Goal: Contribute content

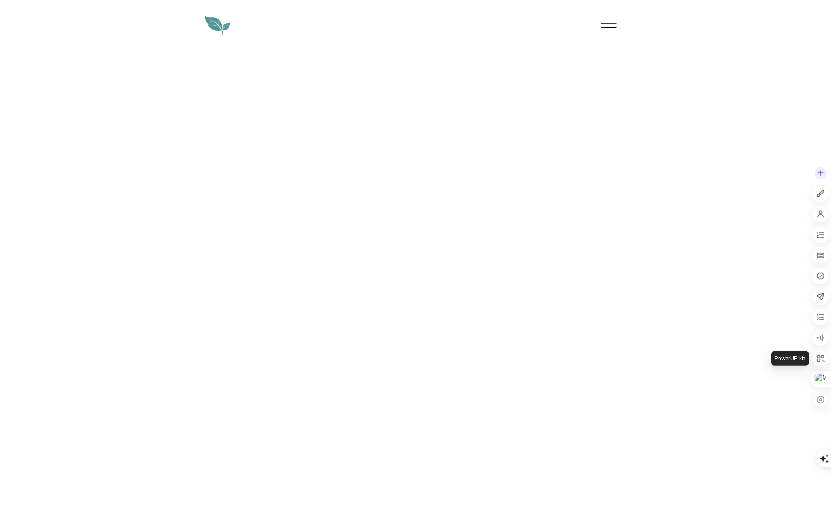
click at [818, 357] on icon at bounding box center [821, 358] width 8 height 8
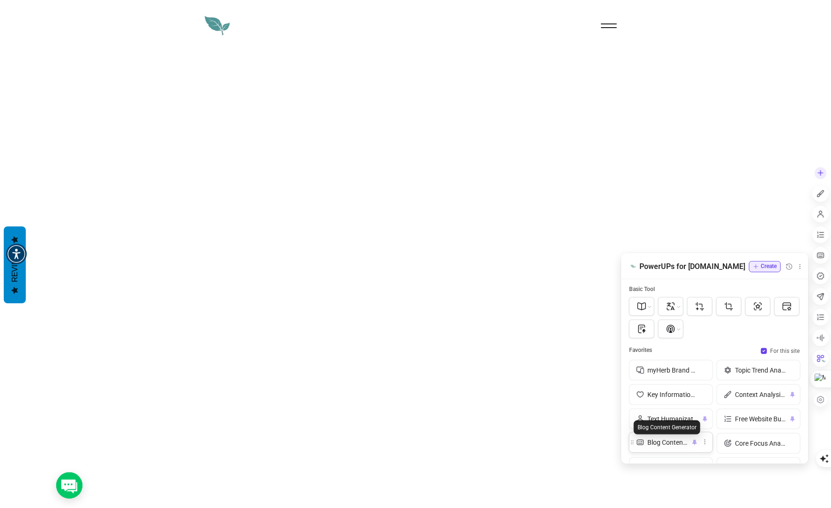
click at [676, 439] on span "Blog Content Generator" at bounding box center [667, 442] width 40 height 10
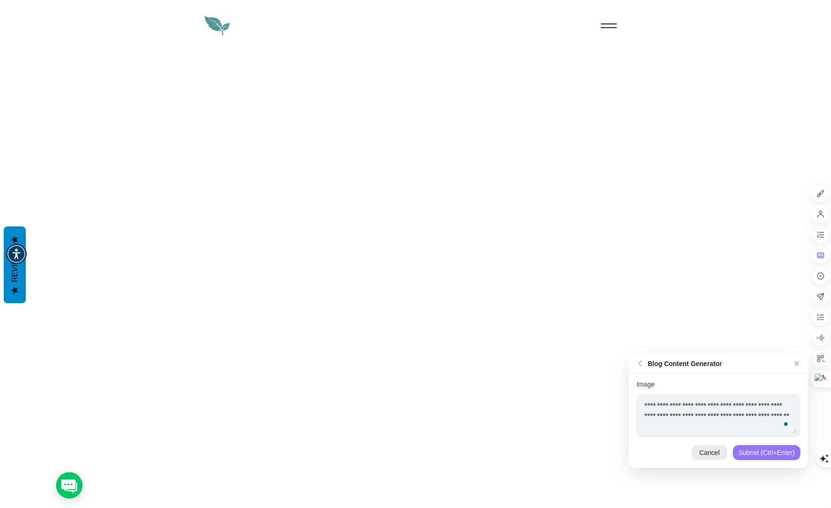
click at [751, 454] on div "Submit (Ctrl+Enter)" at bounding box center [766, 452] width 67 height 15
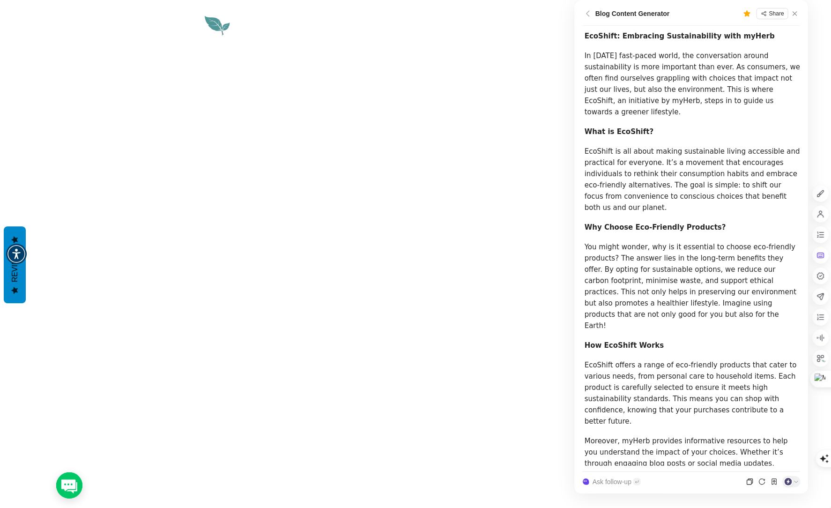
drag, startPoint x: 586, startPoint y: 35, endPoint x: 672, endPoint y: 151, distance: 145.3
click at [672, 151] on div "EcoShift: Embracing Sustainability with myHerb In [DATE] fast-paced world, the …" at bounding box center [693, 419] width 216 height 779
drag, startPoint x: 672, startPoint y: 151, endPoint x: 661, endPoint y: 171, distance: 23.1
click at [661, 171] on p "EcoShift is all about making sustainable living accessible and practical for ev…" at bounding box center [693, 179] width 216 height 67
click at [776, 485] on div at bounding box center [774, 481] width 11 height 11
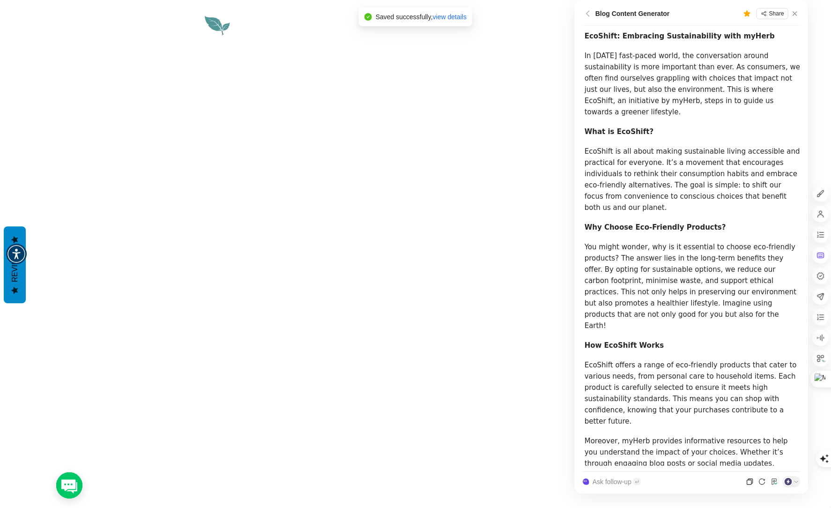
click at [793, 484] on div at bounding box center [792, 481] width 18 height 11
click at [779, 485] on div at bounding box center [774, 481] width 11 height 11
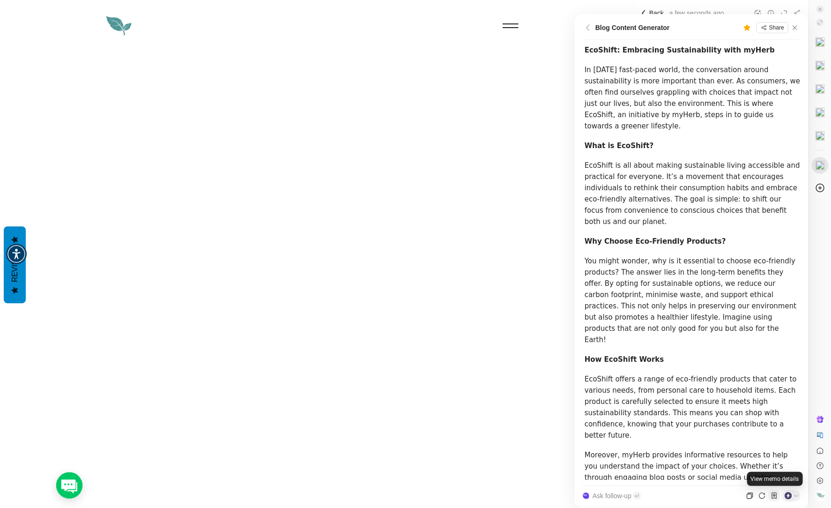
click at [772, 497] on icon at bounding box center [774, 495] width 5 height 6
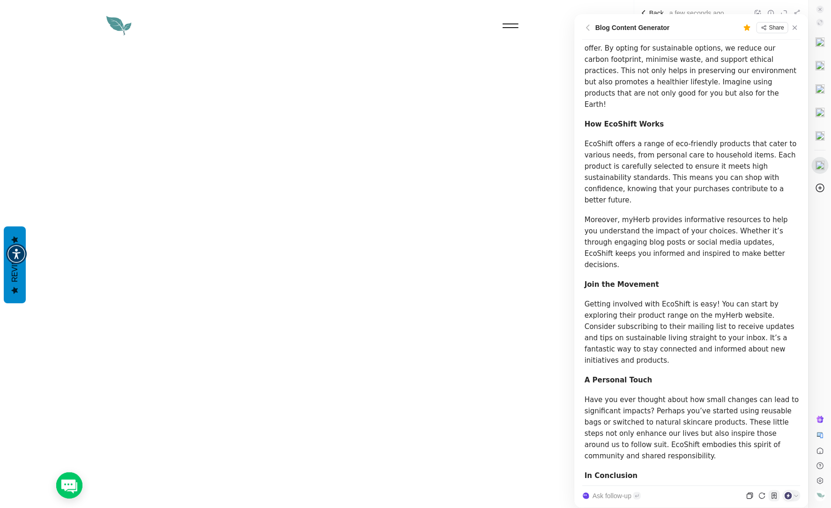
scroll to position [275, 0]
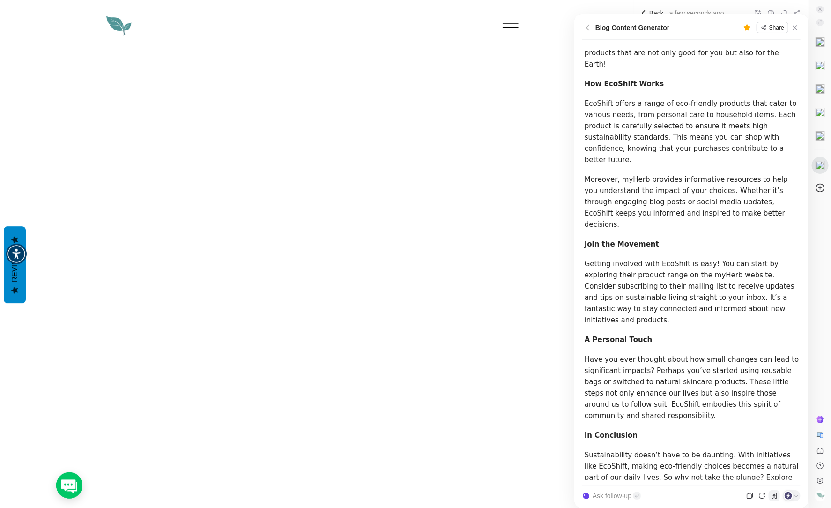
click at [615, 500] on div "Ask follow-up" at bounding box center [691, 496] width 218 height 14
click at [616, 495] on span "Ask follow-up" at bounding box center [612, 495] width 39 height 7
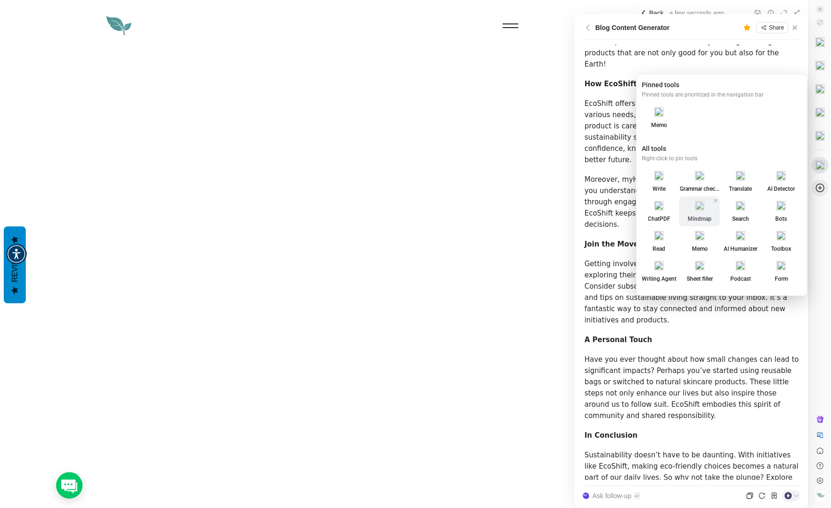
click at [696, 209] on img at bounding box center [699, 205] width 9 height 9
click at [659, 267] on img at bounding box center [658, 265] width 9 height 9
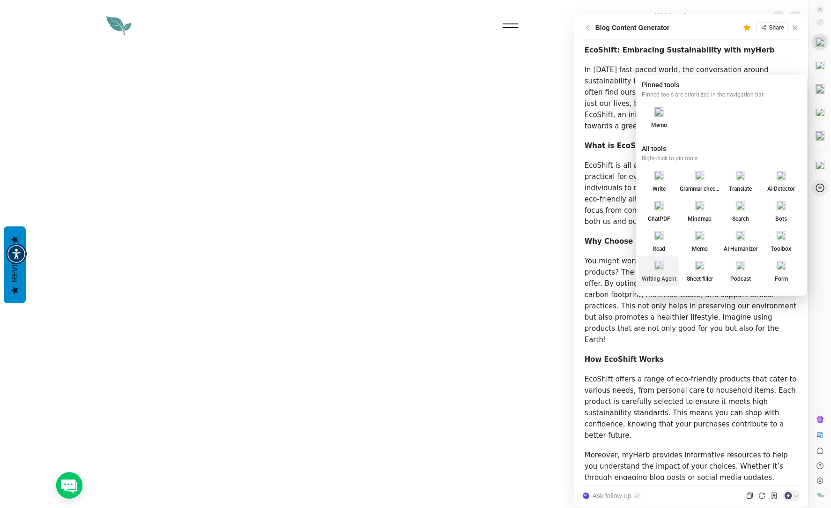
click at [669, 271] on link "Writing Agent" at bounding box center [659, 272] width 41 height 22
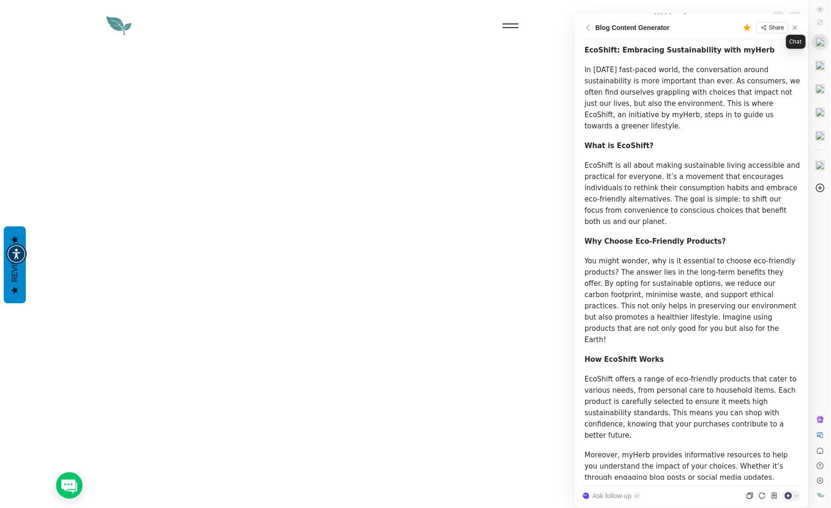
click at [820, 41] on img at bounding box center [820, 41] width 9 height 9
click at [710, 10] on div "Continue last conversation" at bounding box center [721, 10] width 174 height 8
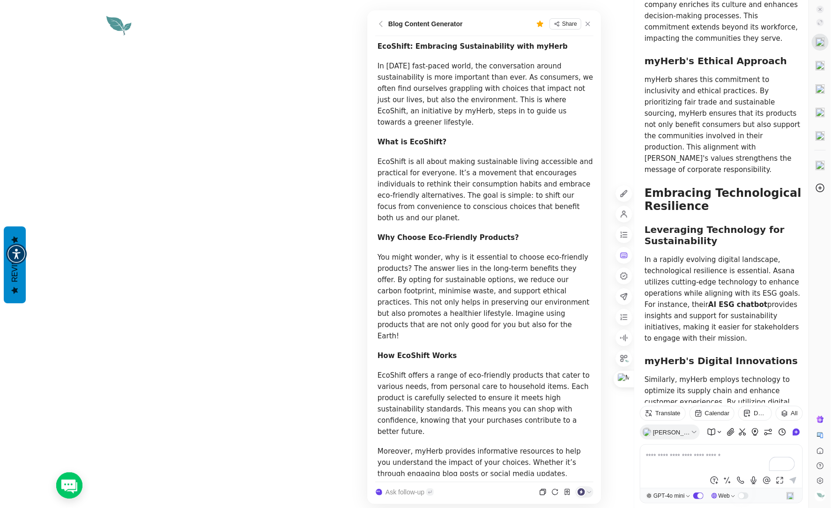
drag, startPoint x: 607, startPoint y: 29, endPoint x: 400, endPoint y: 50, distance: 208.1
click at [400, 50] on div "Blog Content Generator Share EcoShift: Embracing Sustainability with myHerb In …" at bounding box center [484, 257] width 234 height 494
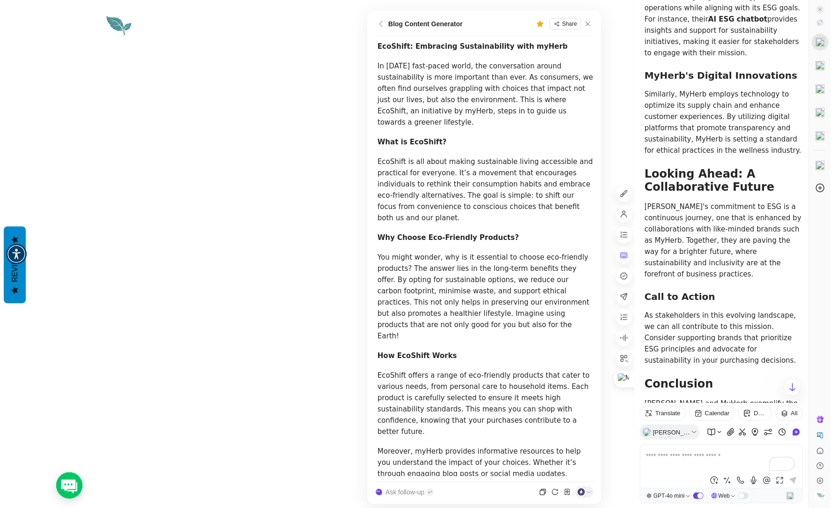
scroll to position [2759, 0]
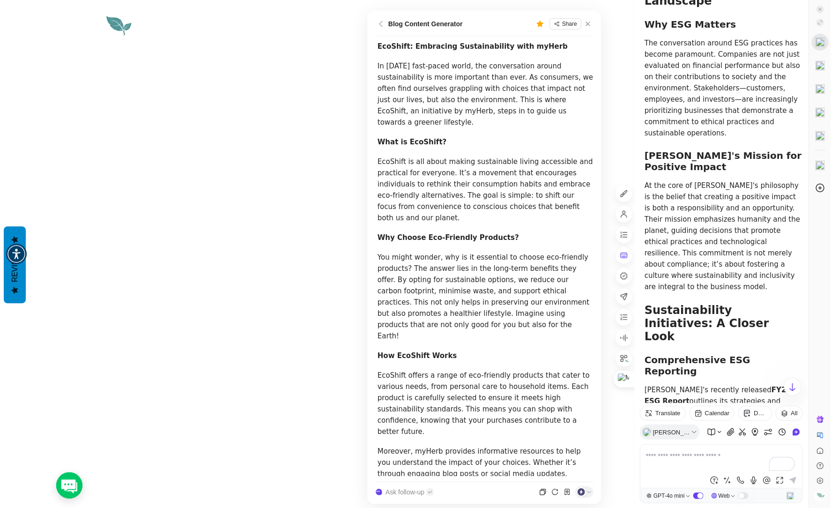
click at [793, 388] on icon at bounding box center [793, 387] width 6 height 8
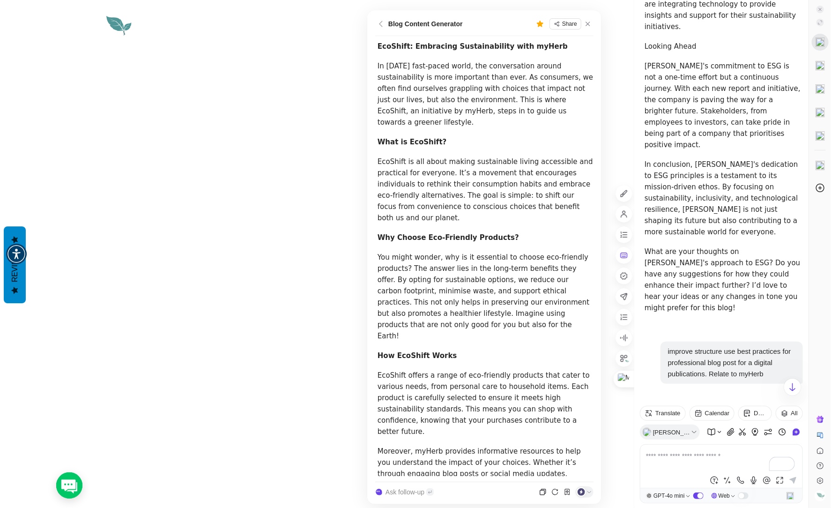
scroll to position [915, 0]
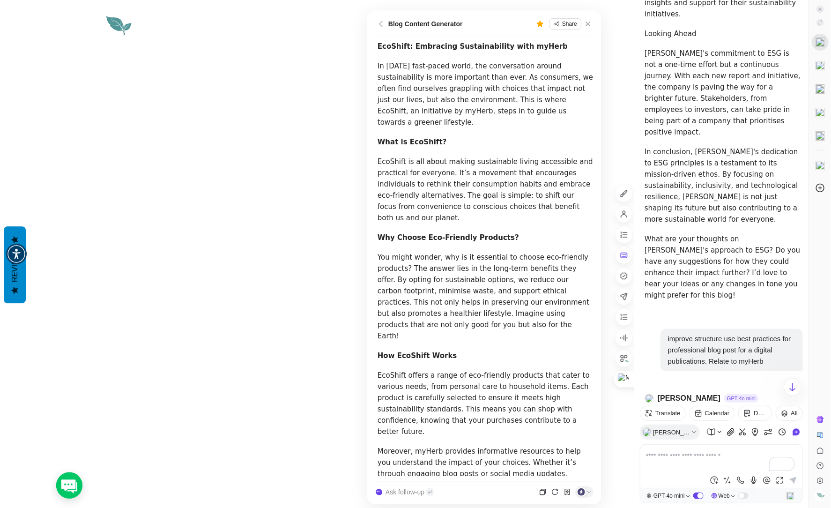
drag, startPoint x: 645, startPoint y: 247, endPoint x: 783, endPoint y: 283, distance: 142.8
click at [783, 412] on h1 "[PERSON_NAME]'s Commitment to ESG: Building a Better [DATE] with MyHerb" at bounding box center [724, 440] width 158 height 56
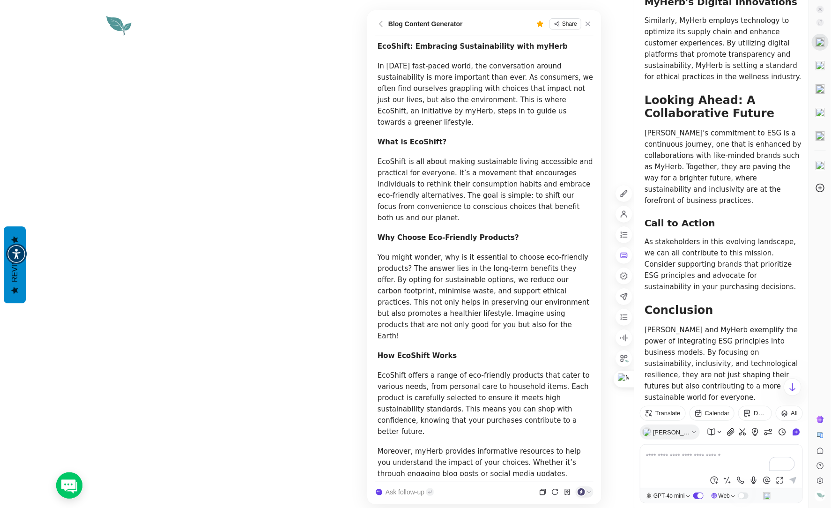
scroll to position [2632, 0]
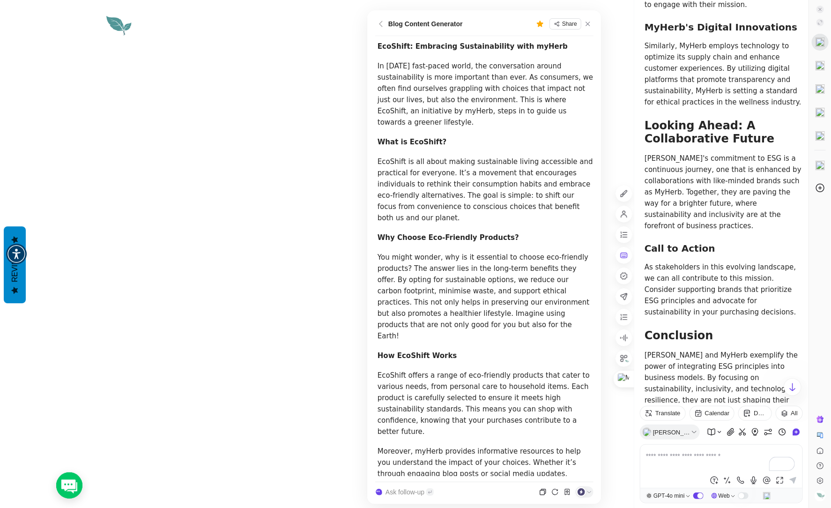
drag, startPoint x: 645, startPoint y: 297, endPoint x: 786, endPoint y: 325, distance: 143.3
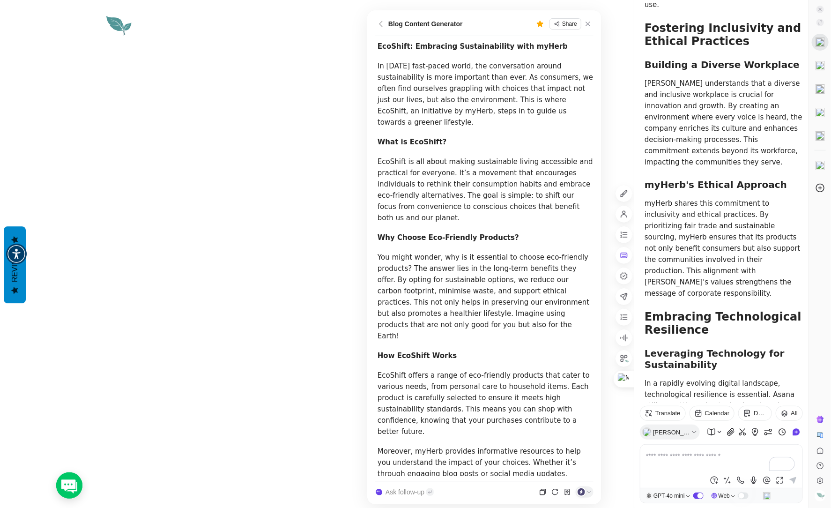
scroll to position [4281, 0]
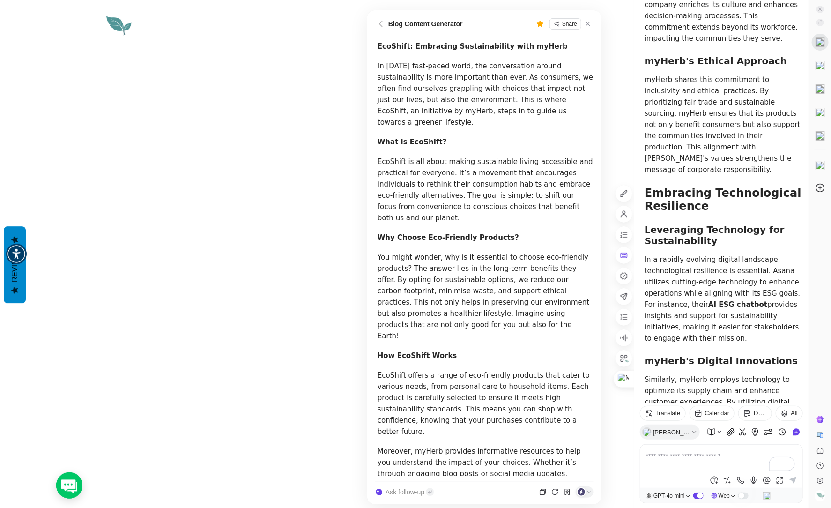
drag, startPoint x: 647, startPoint y: 209, endPoint x: 734, endPoint y: 256, distance: 98.5
